Goal: Find specific page/section: Find specific page/section

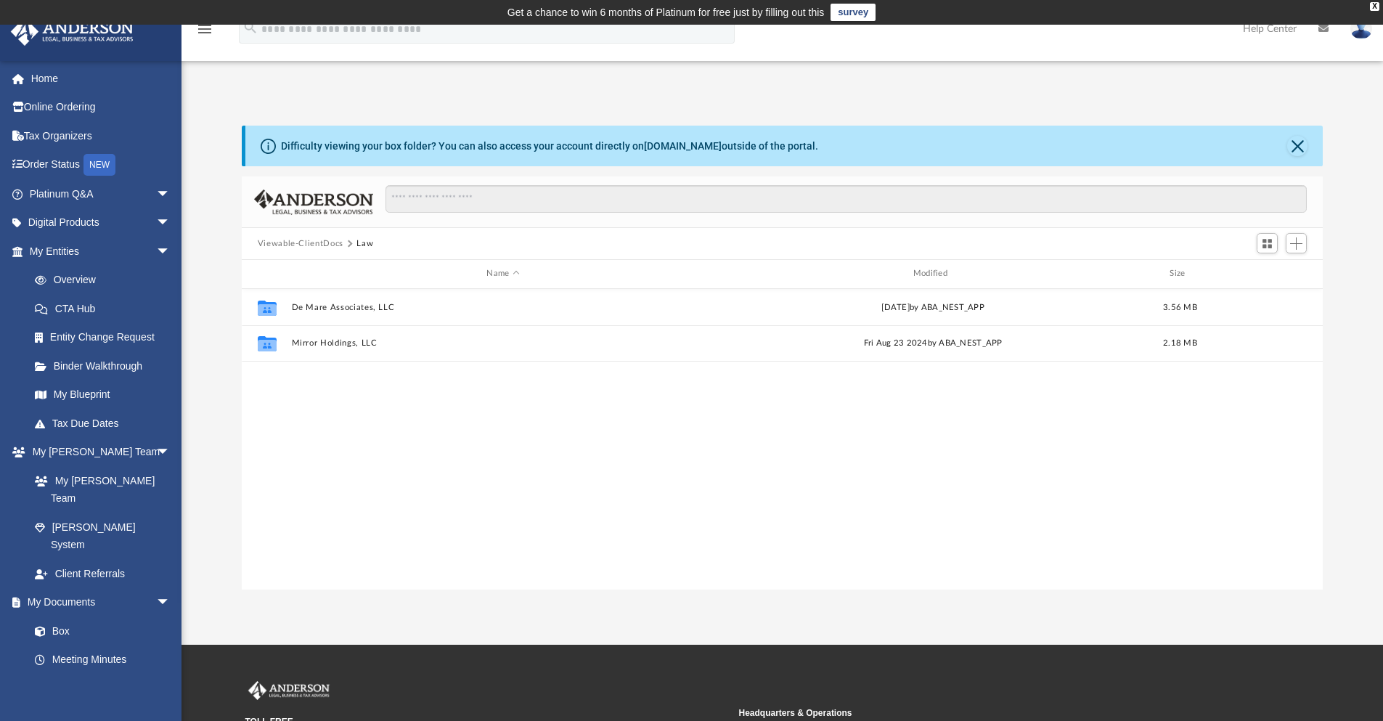
scroll to position [319, 1070]
click at [67, 163] on link "Order Status NEW" at bounding box center [101, 165] width 182 height 30
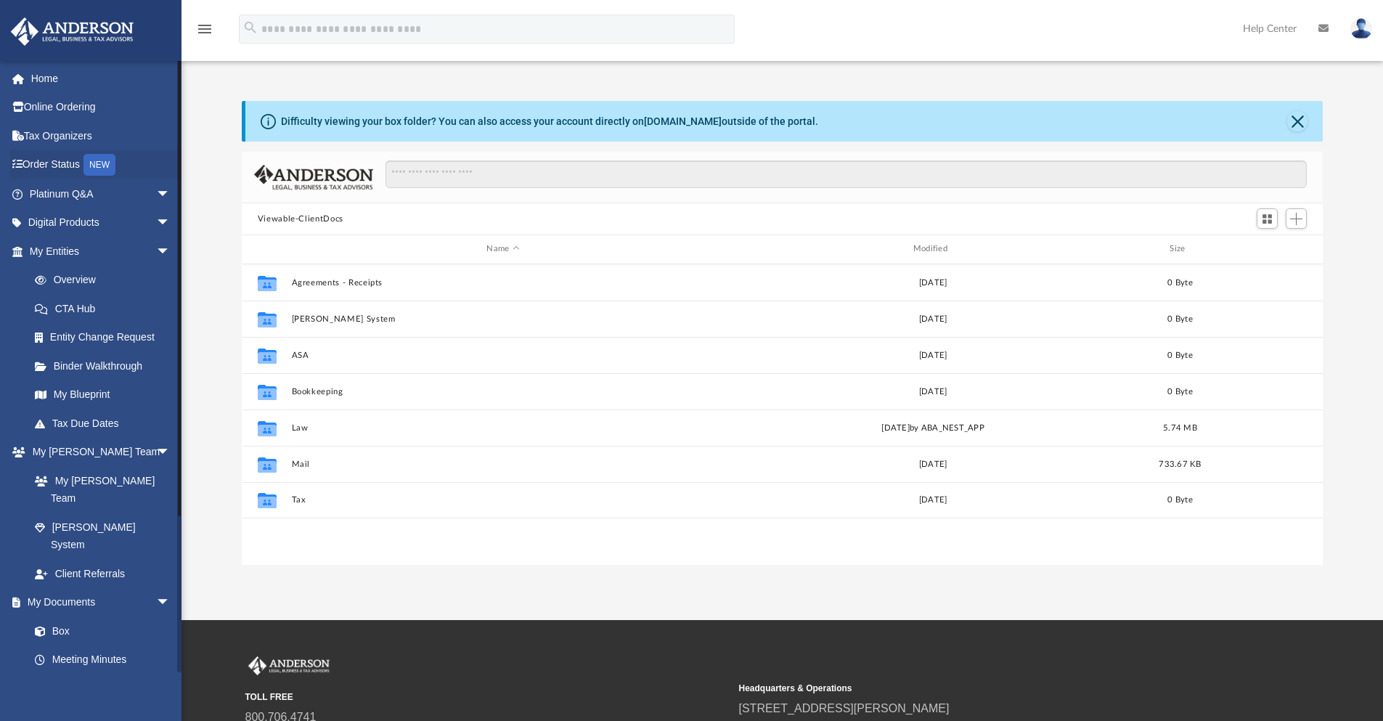
scroll to position [319, 1070]
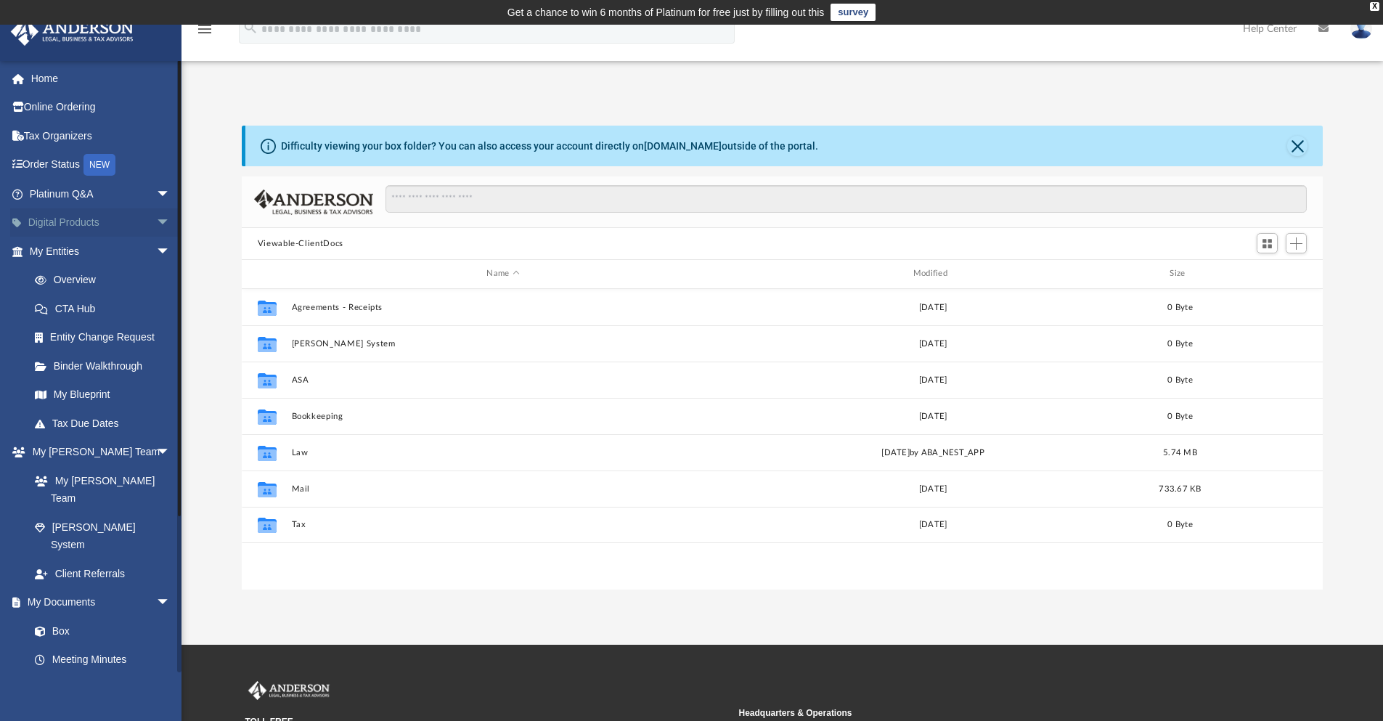
click at [117, 232] on link "Digital Products arrow_drop_down" at bounding box center [101, 222] width 182 height 29
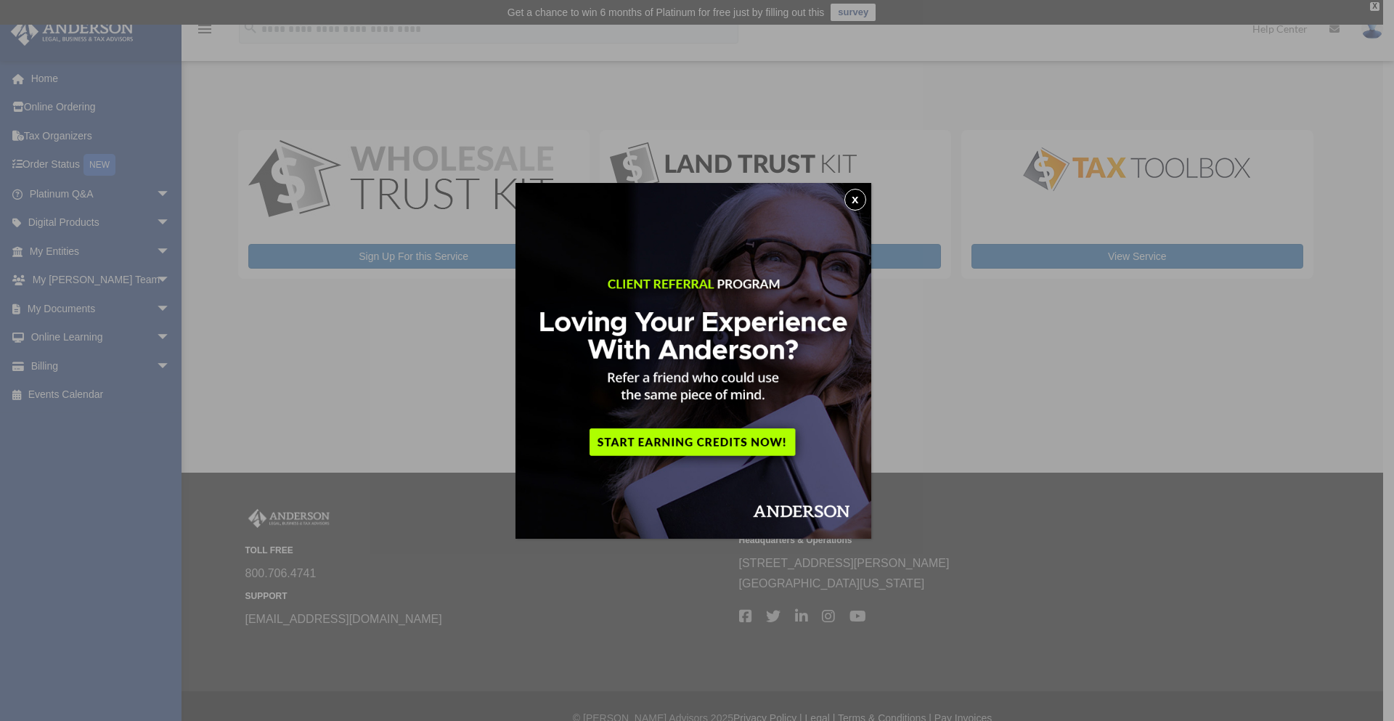
click at [862, 202] on button "x" at bounding box center [855, 200] width 22 height 22
